Goal: Check status: Check status

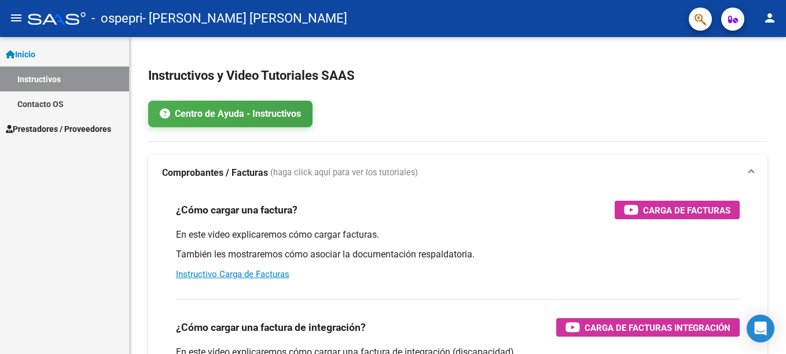
click at [51, 127] on span "Prestadores / Proveedores" at bounding box center [58, 129] width 105 height 13
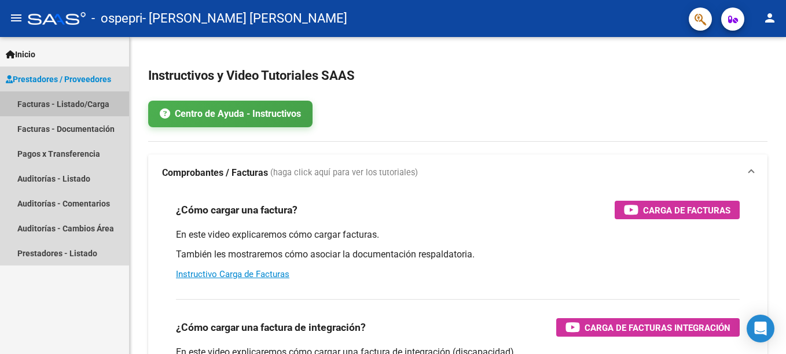
click at [85, 104] on link "Facturas - Listado/Carga" at bounding box center [64, 103] width 129 height 25
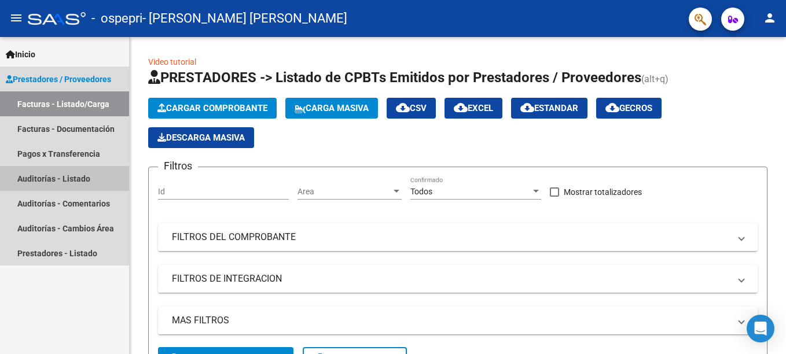
click at [75, 174] on link "Auditorías - Listado" at bounding box center [64, 178] width 129 height 25
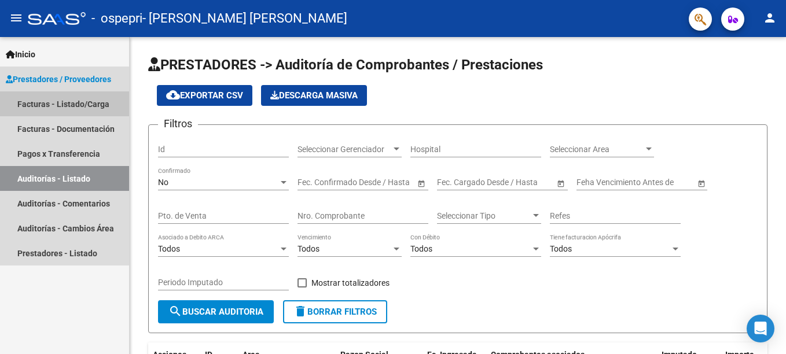
click at [90, 105] on link "Facturas - Listado/Carga" at bounding box center [64, 103] width 129 height 25
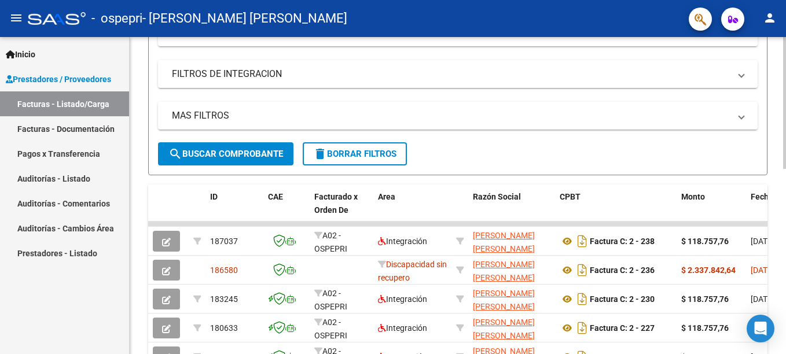
scroll to position [206, 0]
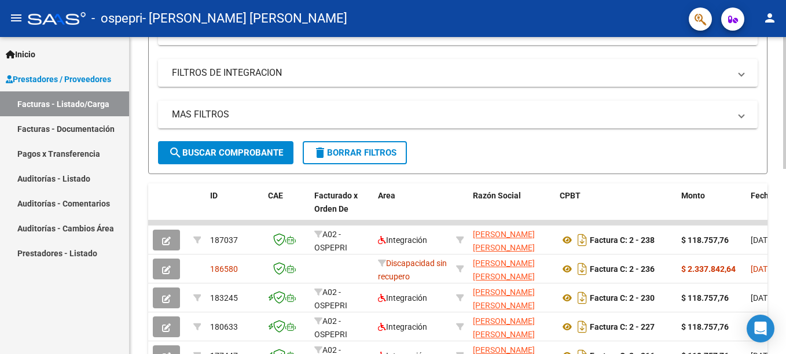
click at [786, 200] on html "menu - ospepri - [PERSON_NAME] [PERSON_NAME] person Inicio Instructivos Contact…" at bounding box center [393, 177] width 786 height 354
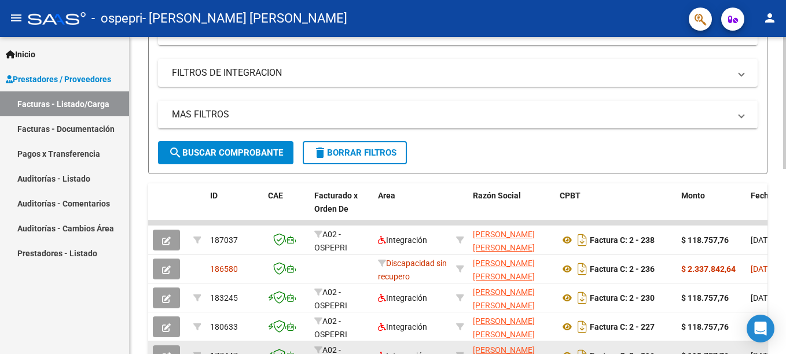
drag, startPoint x: 666, startPoint y: 354, endPoint x: 764, endPoint y: 350, distance: 98.5
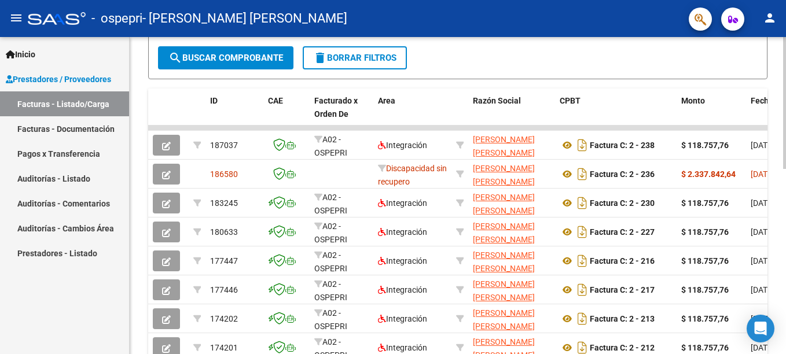
scroll to position [306, 0]
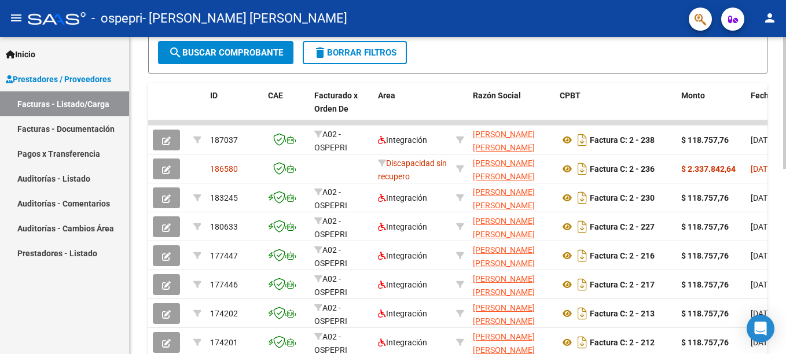
click at [786, 183] on html "menu - ospepri - [PERSON_NAME] [PERSON_NAME] person Inicio Instructivos Contact…" at bounding box center [393, 177] width 786 height 354
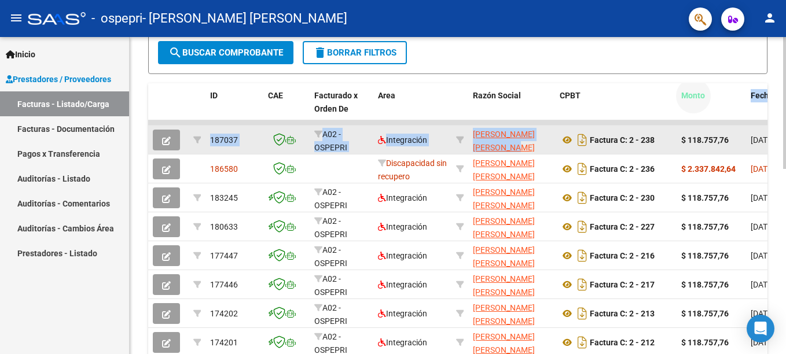
drag, startPoint x: 710, startPoint y: 113, endPoint x: 549, endPoint y: 142, distance: 163.5
click at [549, 142] on div "ID CAE Facturado x Orden De Area Razón Social CPBT Monto Fecha Cpbt Días desde …" at bounding box center [457, 265] width 619 height 365
click at [760, 138] on span "[DATE]" at bounding box center [763, 139] width 24 height 9
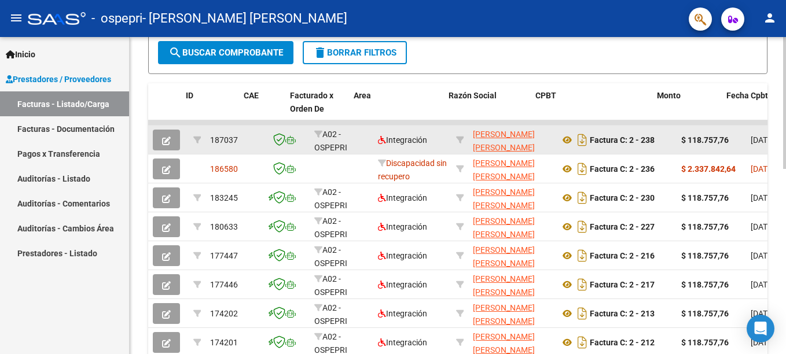
scroll to position [0, 24]
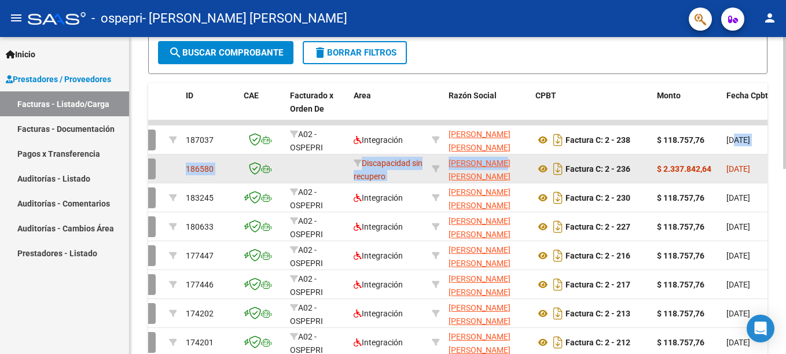
drag, startPoint x: 758, startPoint y: 137, endPoint x: 521, endPoint y: 157, distance: 238.2
click at [521, 157] on datatable-scroller "187037 A02 - OSPEPRI Integración [PERSON_NAME] [PERSON_NAME] 27363204460 Factur…" at bounding box center [433, 267] width 619 height 295
